Goal: Task Accomplishment & Management: Complete application form

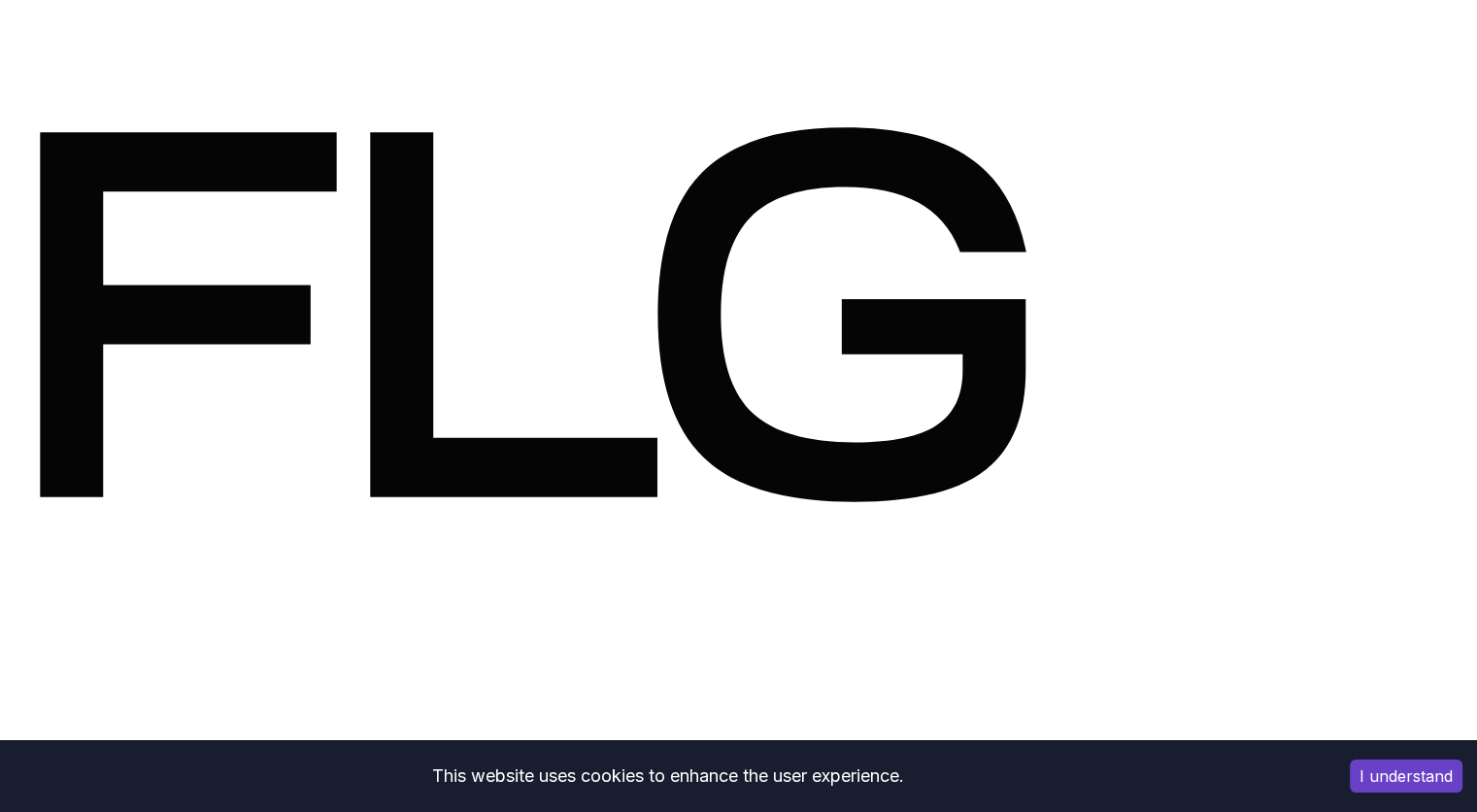
drag, startPoint x: 0, startPoint y: 0, endPoint x: 747, endPoint y: 564, distance: 936.0
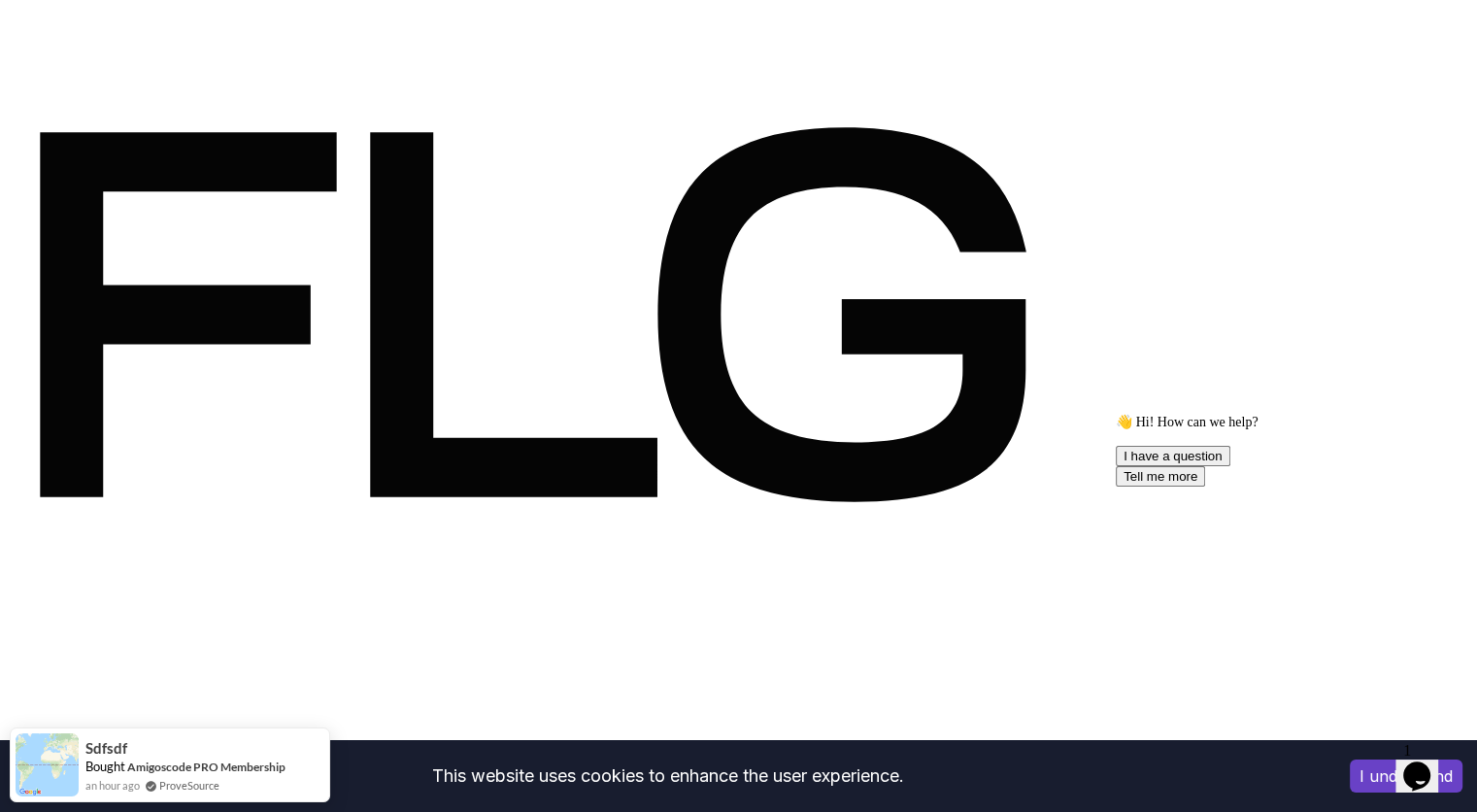
click at [1440, 414] on div "Chat attention grabber" at bounding box center [1291, 414] width 349 height 0
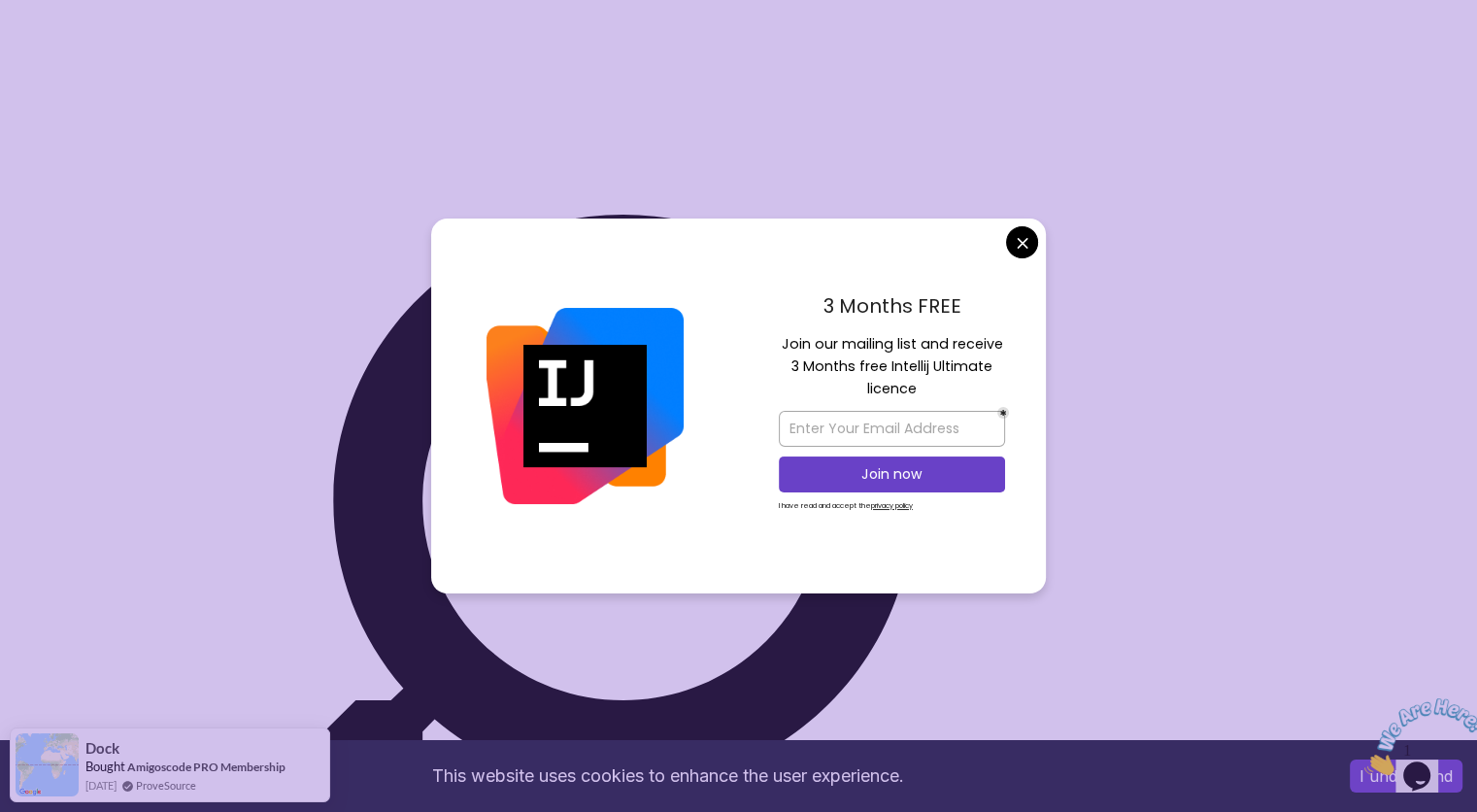
scroll to position [841, 0]
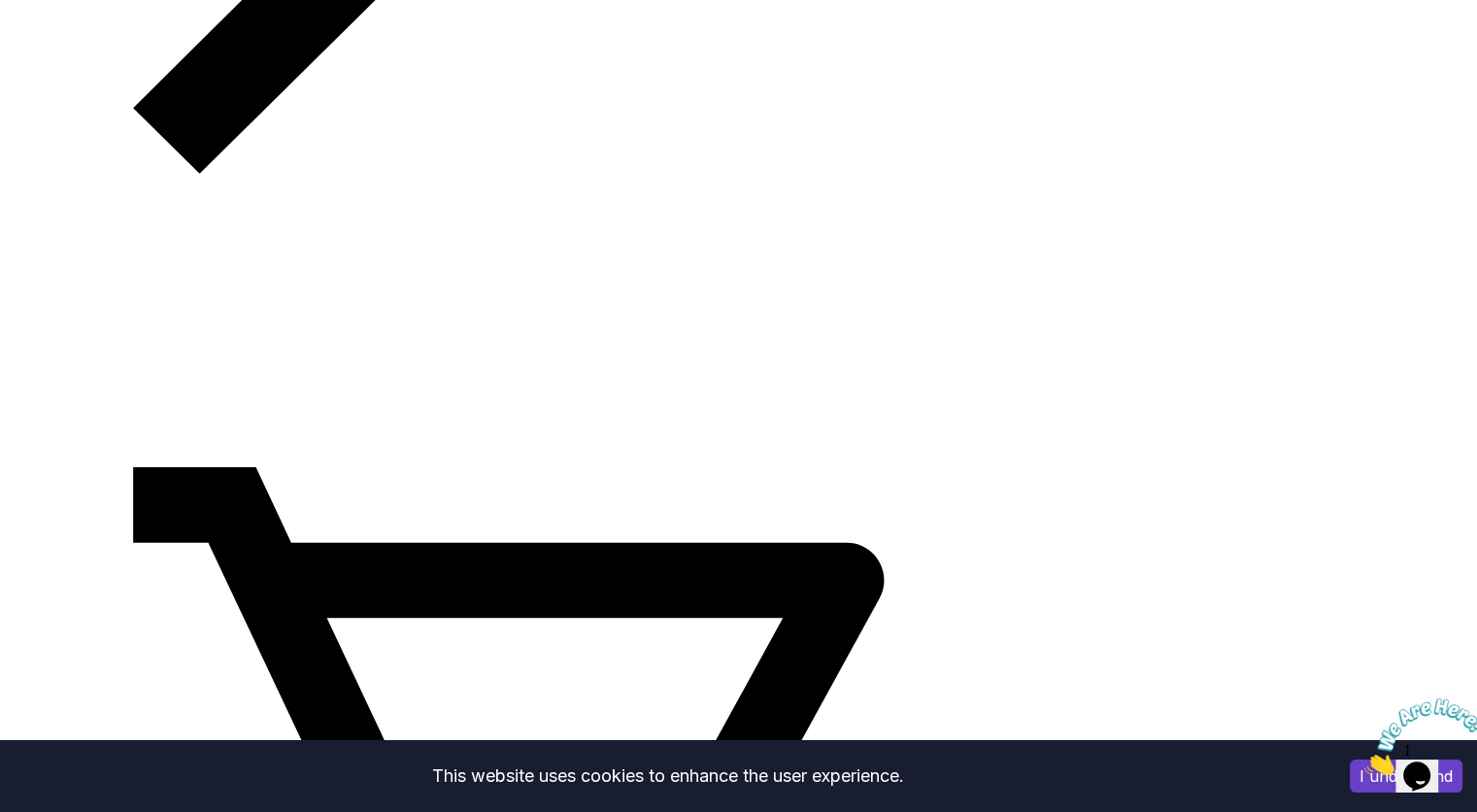
scroll to position [0, 0]
